Goal: Check status: Verify the current state of an ongoing process or item

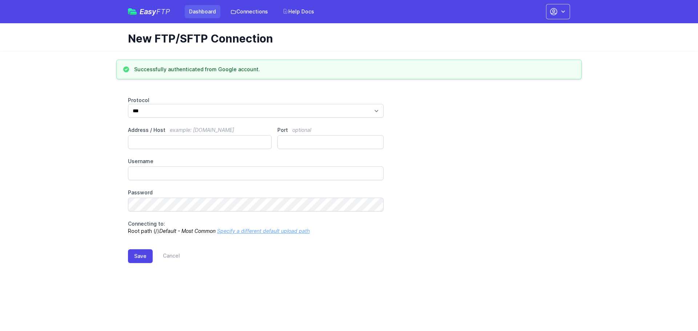
click at [198, 14] on link "Dashboard" at bounding box center [203, 11] width 36 height 13
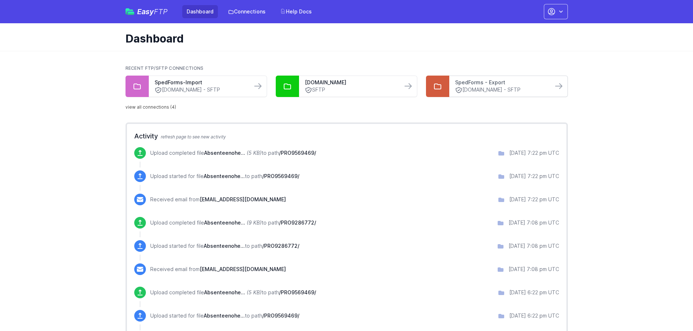
click at [489, 84] on link "SpedForms - Export" at bounding box center [501, 82] width 92 height 7
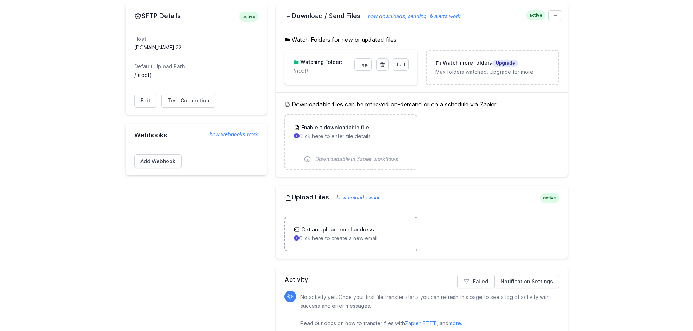
scroll to position [80, 0]
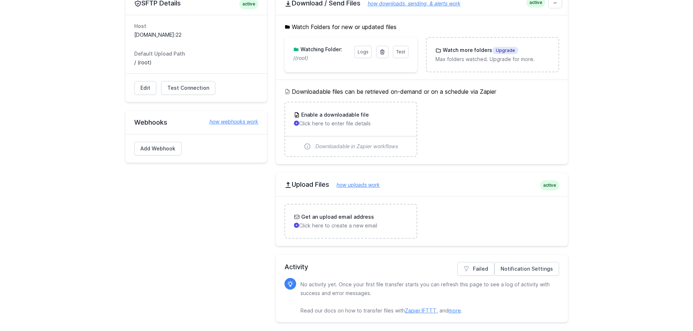
drag, startPoint x: 225, startPoint y: 264, endPoint x: 229, endPoint y: 263, distance: 3.9
click at [225, 264] on div "SFTP Details active Host [DOMAIN_NAME]:22 Default Upload Path / (root) Edit Tes…" at bounding box center [195, 157] width 141 height 331
click at [400, 275] on div "Notification Settings Failed Activity No activity yet. Once your first file tra…" at bounding box center [422, 289] width 292 height 68
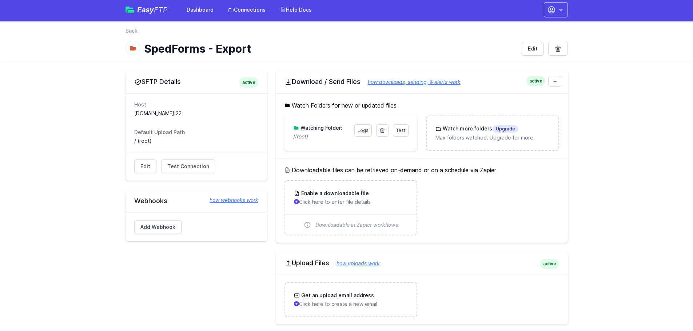
scroll to position [0, 0]
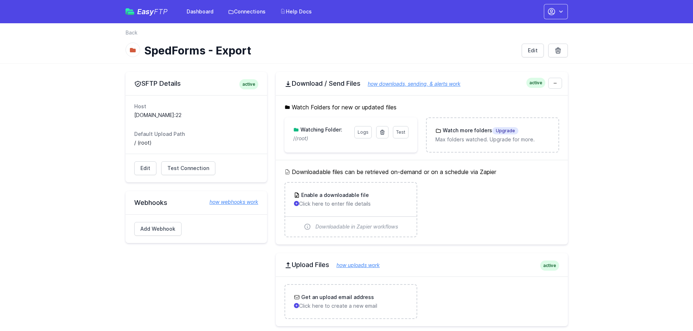
click at [359, 106] on h5 "Watch Folders for new or updated files" at bounding box center [421, 107] width 275 height 9
click at [319, 140] on p "/ (root)" at bounding box center [321, 138] width 57 height 7
click at [317, 139] on p "/ (root)" at bounding box center [321, 138] width 57 height 7
